Goal: Task Accomplishment & Management: Use online tool/utility

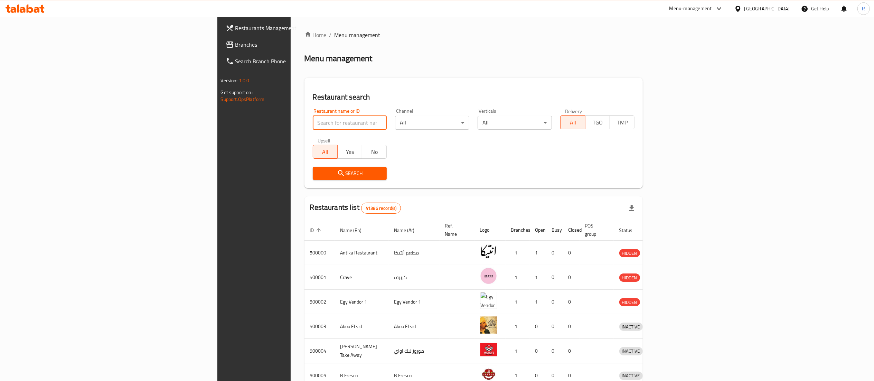
click at [320, 122] on input "search" at bounding box center [350, 123] width 74 height 14
type input "low calorie"
click button "Search" at bounding box center [350, 173] width 74 height 13
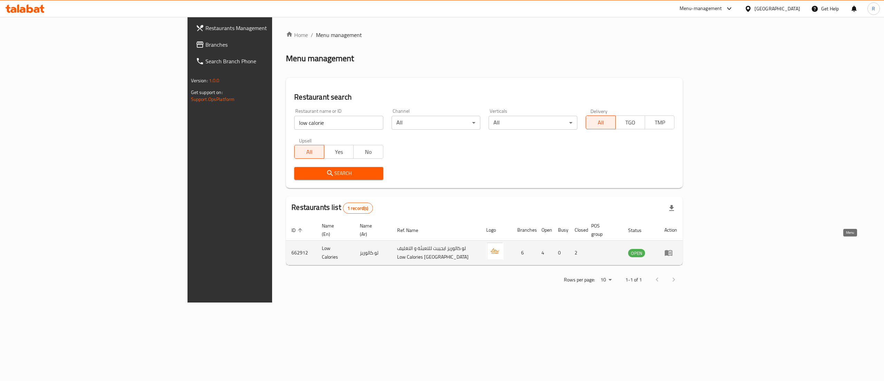
click at [673, 249] on icon "enhanced table" at bounding box center [669, 252] width 8 height 8
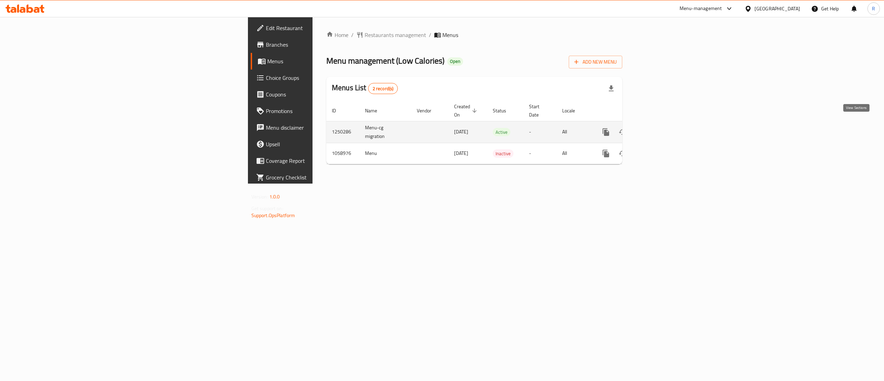
click at [664, 128] on link "enhanced table" at bounding box center [656, 132] width 17 height 17
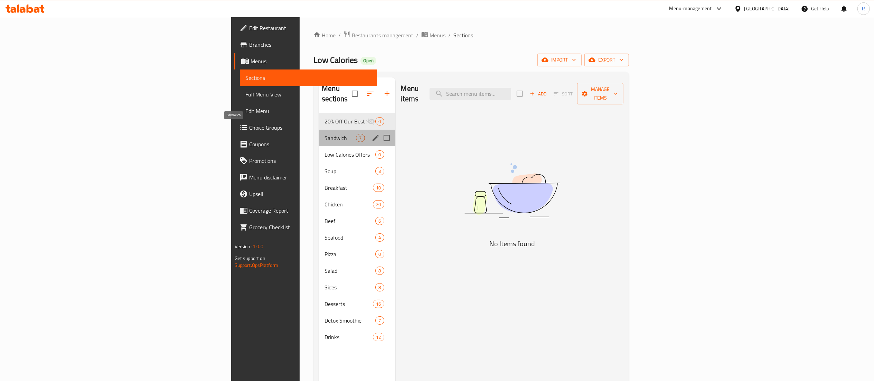
click at [324, 134] on span "Sandwich" at bounding box center [339, 138] width 31 height 8
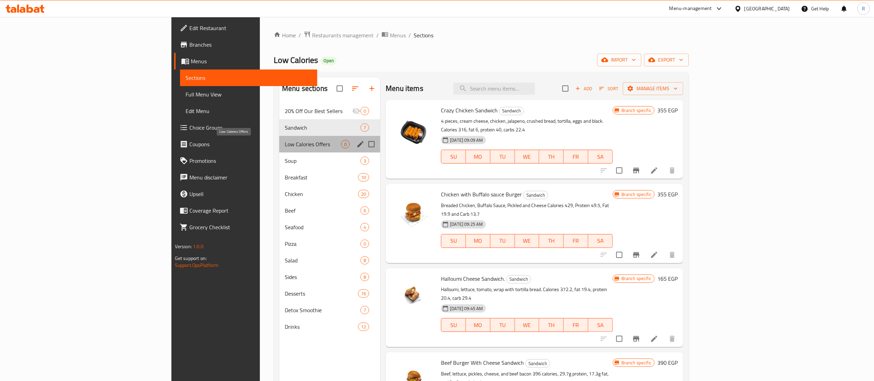
click at [285, 148] on span "Low Calories Offers" at bounding box center [313, 144] width 56 height 8
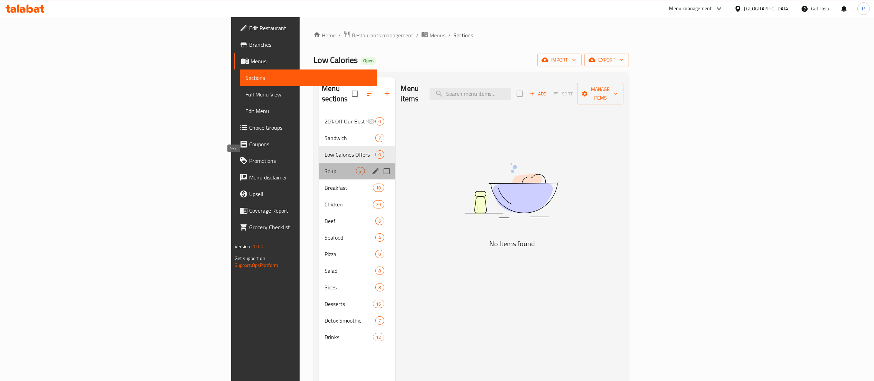
click at [324, 167] on span "Soup" at bounding box center [339, 171] width 31 height 8
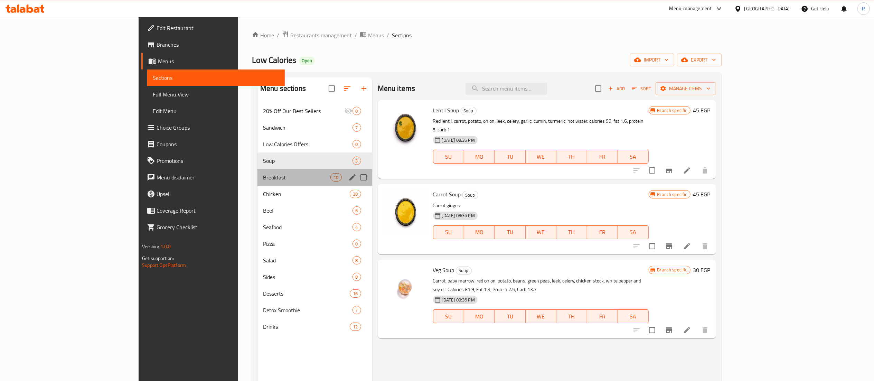
click at [261, 169] on div "Breakfast 10" at bounding box center [314, 177] width 115 height 17
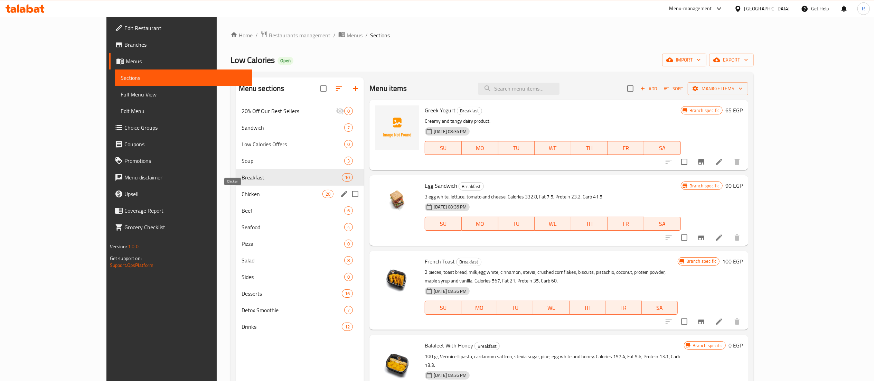
click at [258, 196] on span "Chicken" at bounding box center [281, 194] width 81 height 8
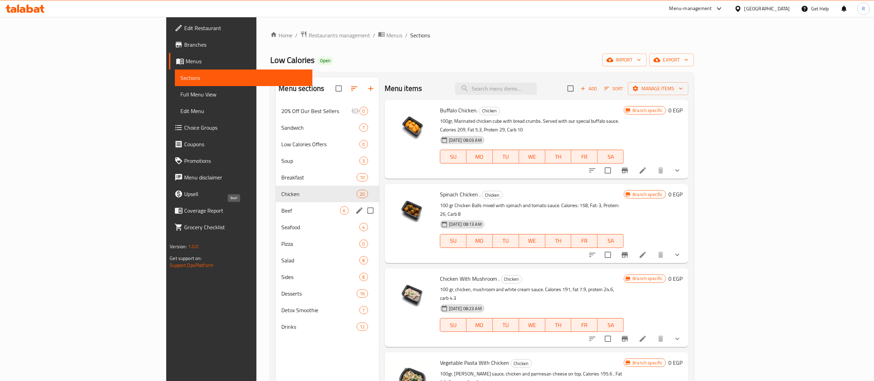
click at [281, 212] on span "Beef" at bounding box center [310, 210] width 58 height 8
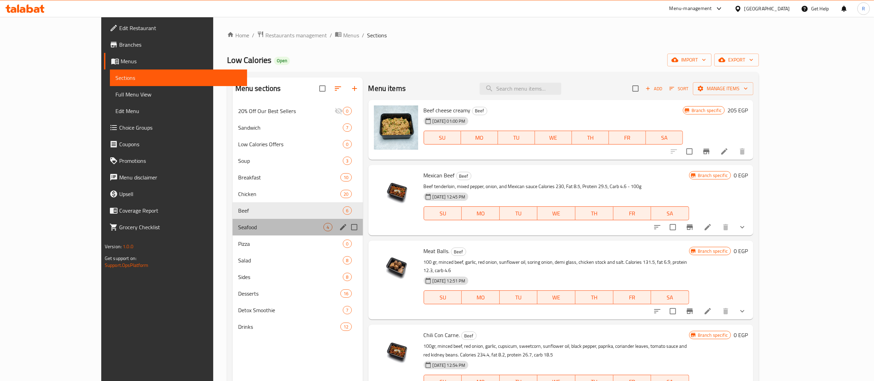
click at [263, 222] on div "Seafood 4" at bounding box center [297, 227] width 130 height 17
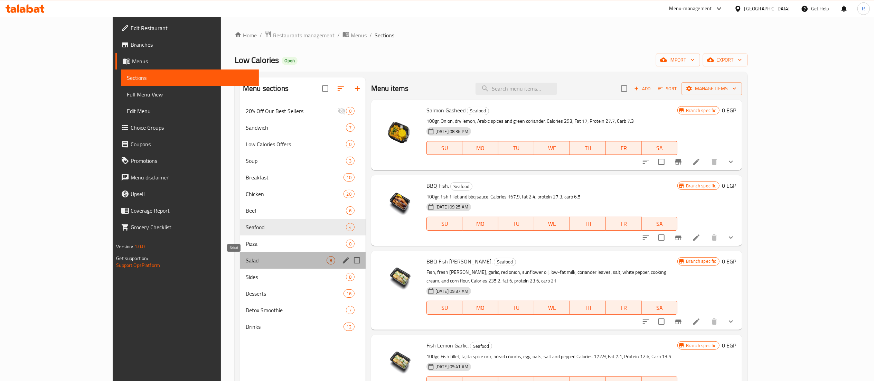
click at [246, 261] on span "Salad" at bounding box center [286, 260] width 81 height 8
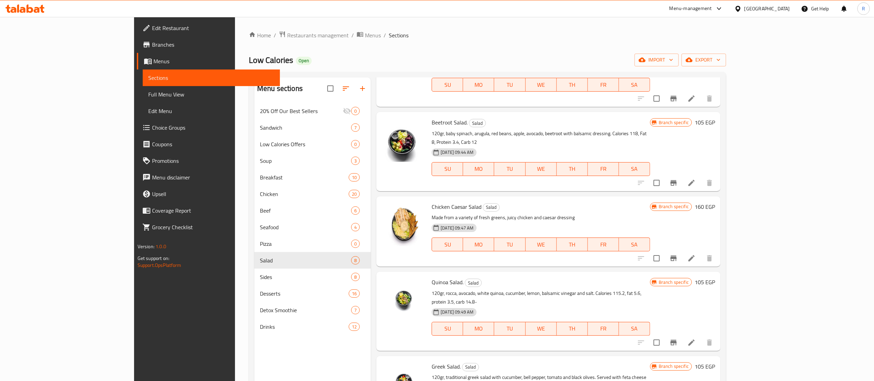
scroll to position [240, 0]
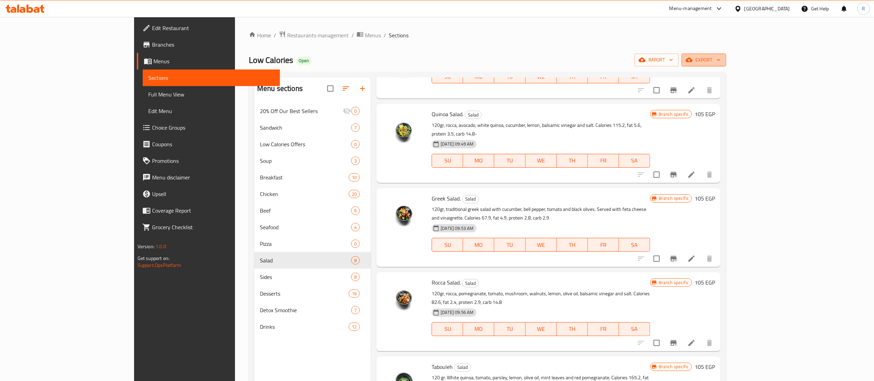
click at [720, 59] on span "export" at bounding box center [704, 60] width 34 height 9
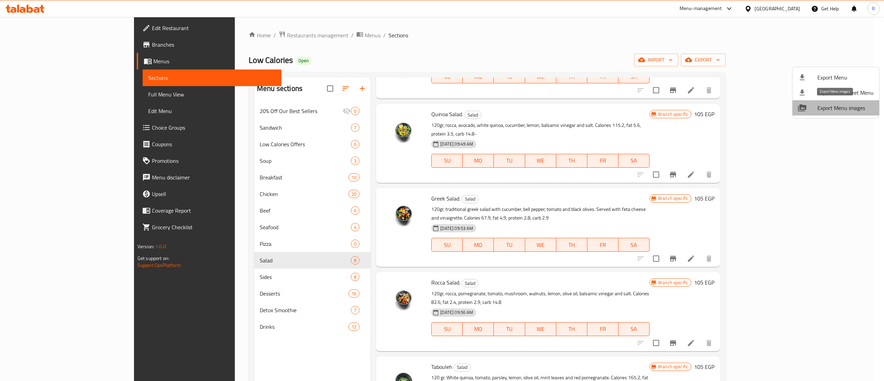
click at [862, 109] on span "Export Menu images" at bounding box center [846, 108] width 56 height 8
click at [52, 360] on div at bounding box center [442, 190] width 884 height 381
